Goal: Book appointment/travel/reservation

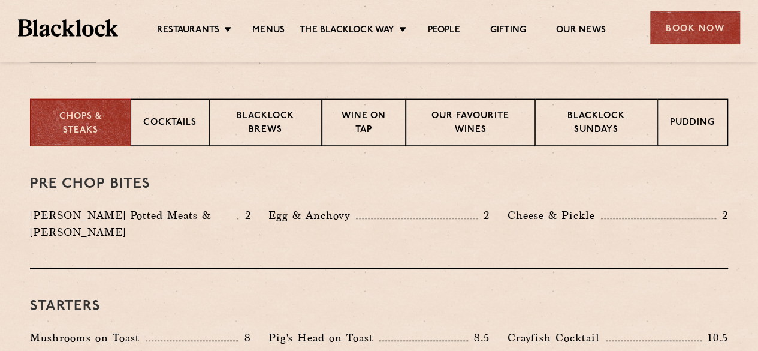
scroll to position [455, 0]
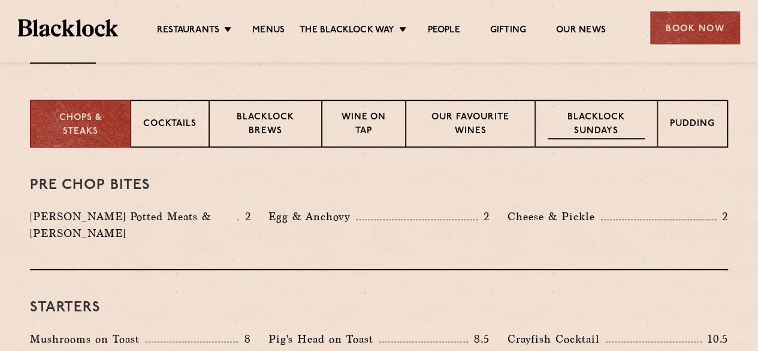
click at [594, 143] on div "Blacklock Sundays" at bounding box center [596, 123] width 122 height 48
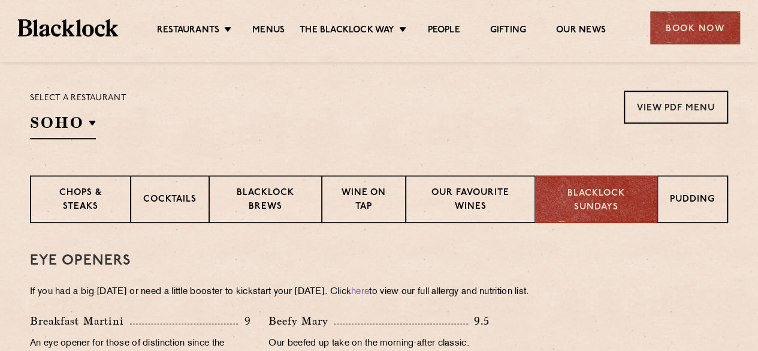
scroll to position [383, 0]
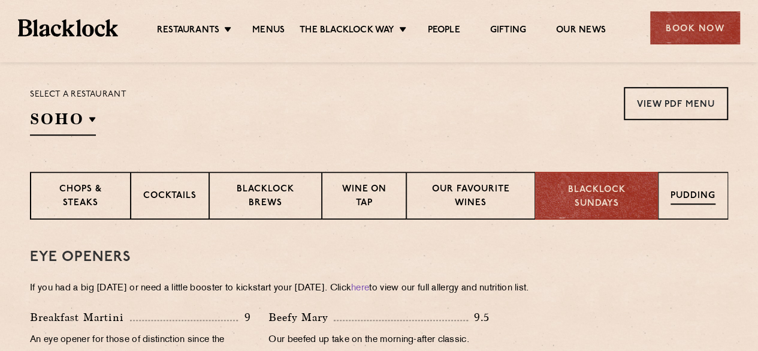
click at [687, 196] on p "Pudding" at bounding box center [692, 196] width 45 height 15
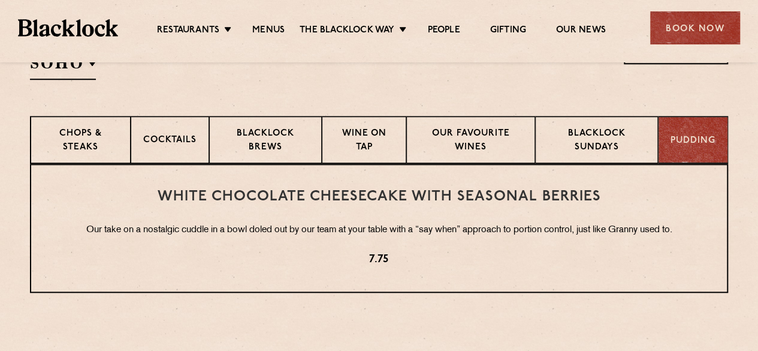
scroll to position [407, 0]
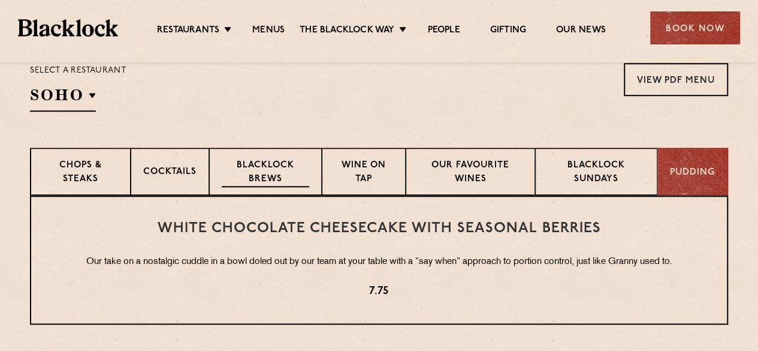
click at [262, 165] on p "Blacklock Brews" at bounding box center [265, 173] width 87 height 28
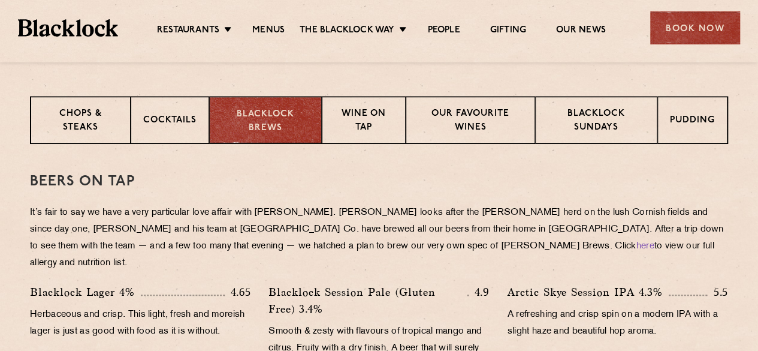
scroll to position [455, 0]
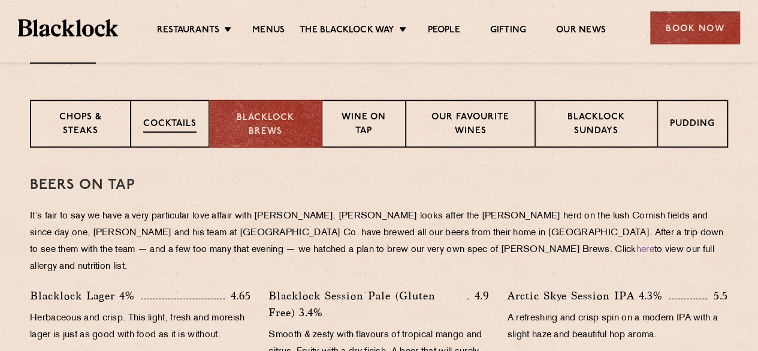
click at [183, 128] on p "Cocktails" at bounding box center [169, 124] width 53 height 15
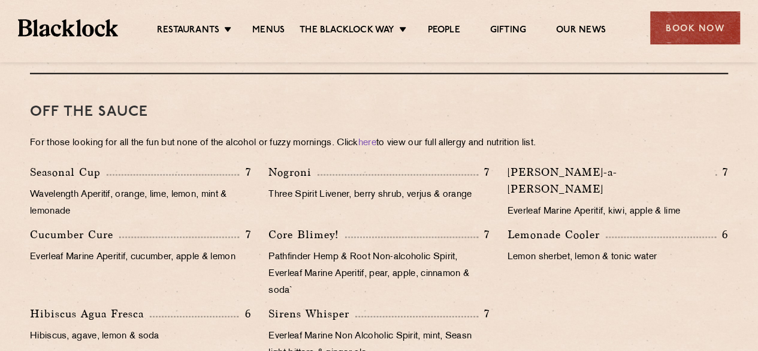
scroll to position [1150, 0]
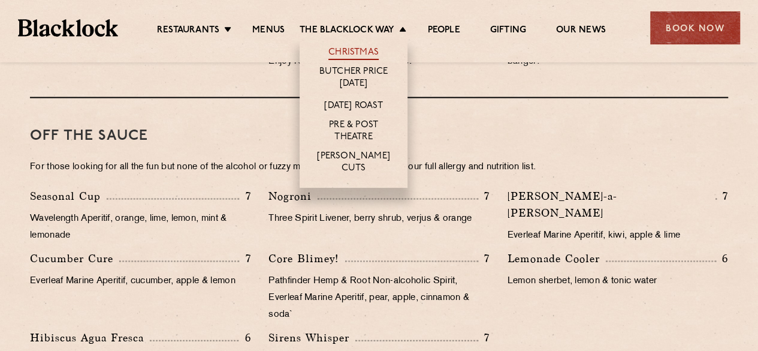
click at [376, 49] on link "Christmas" at bounding box center [353, 53] width 50 height 13
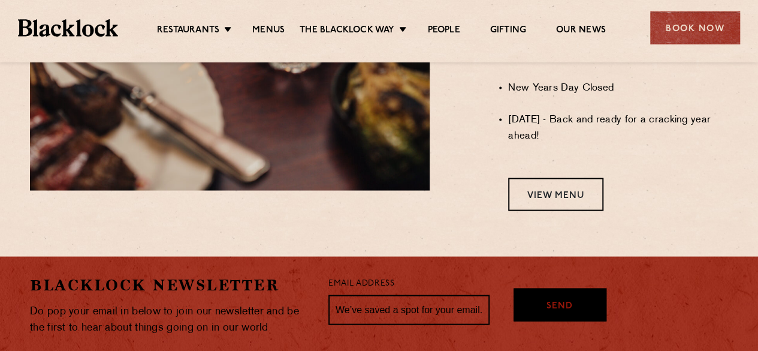
scroll to position [1078, 0]
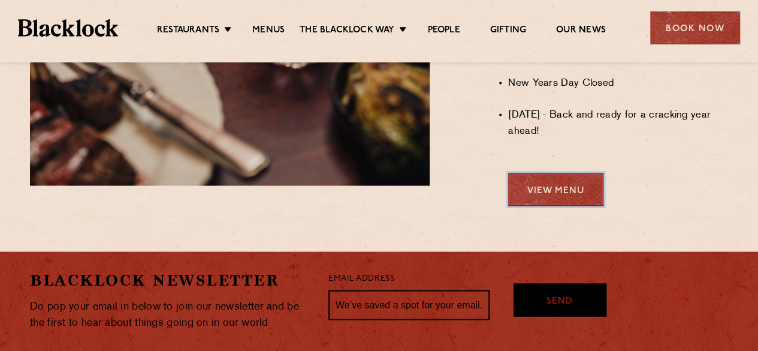
click at [509, 202] on link "View Menu" at bounding box center [555, 189] width 95 height 33
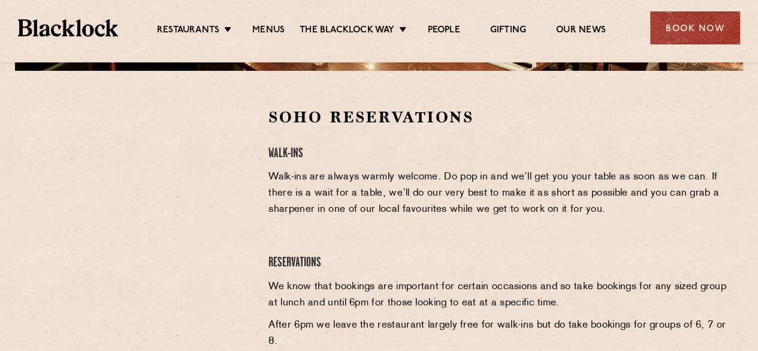
scroll to position [359, 0]
